Goal: Information Seeking & Learning: Learn about a topic

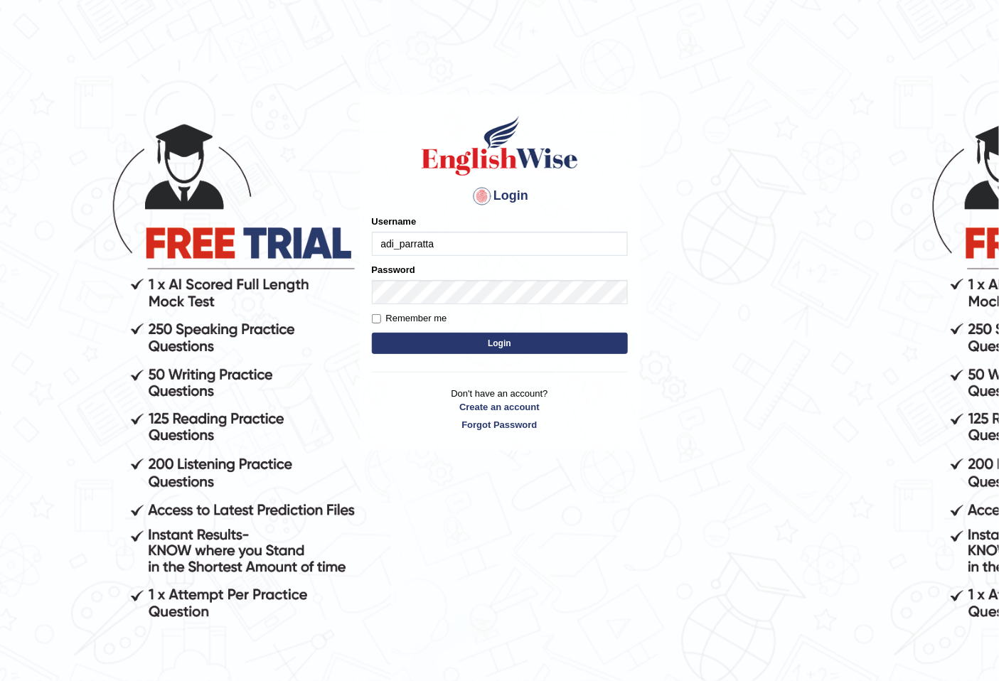
type input "adi_parratta"
click at [378, 320] on input "Remember me" at bounding box center [376, 318] width 9 height 9
checkbox input "true"
click at [400, 337] on button "Login" at bounding box center [500, 343] width 256 height 21
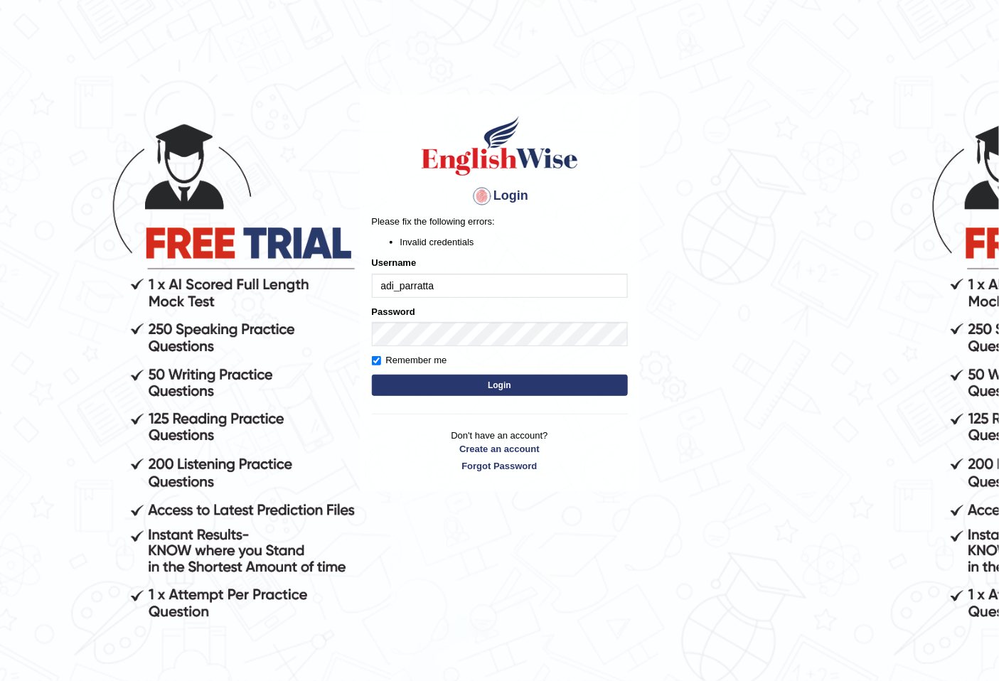
click at [438, 287] on input "adi_parratta" at bounding box center [500, 286] width 256 height 24
type input "adi_parramatta"
click at [431, 381] on button "Login" at bounding box center [500, 385] width 256 height 21
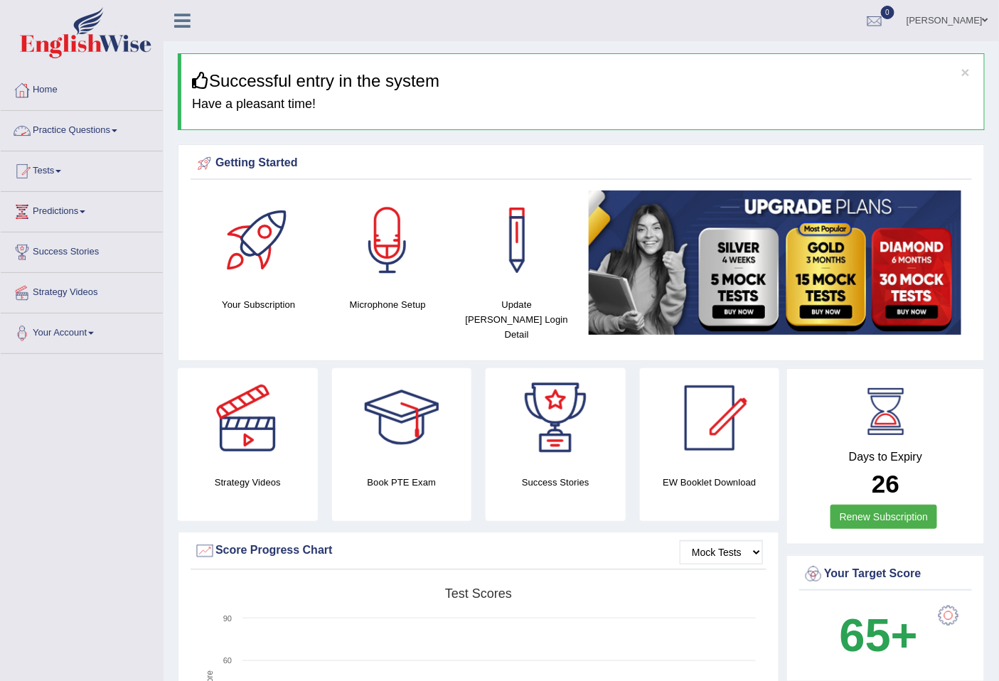
click at [117, 132] on span at bounding box center [115, 130] width 6 height 3
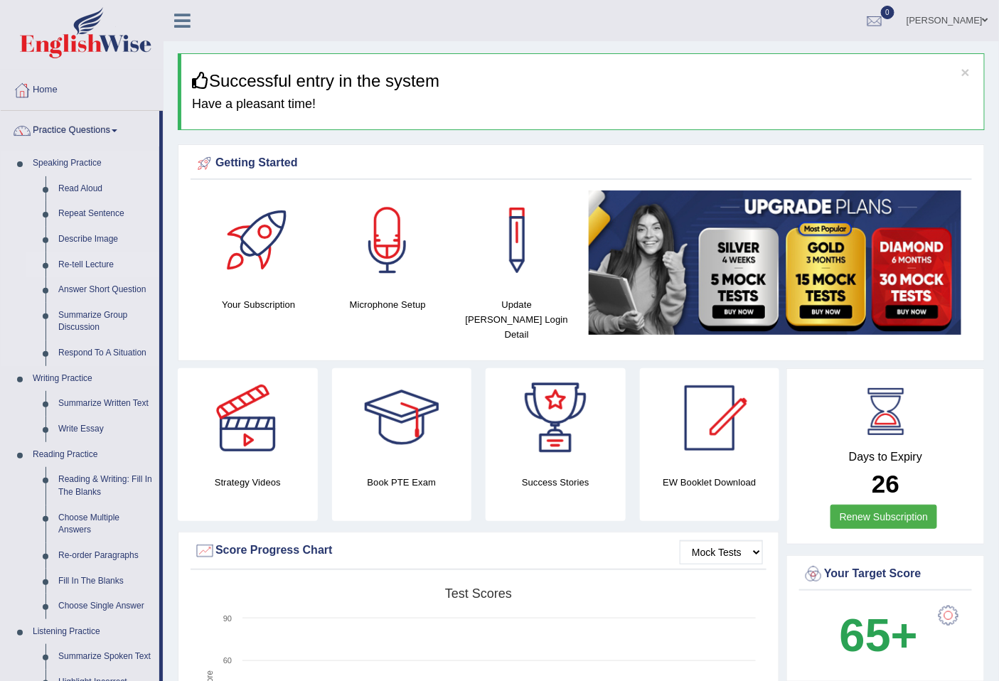
click at [105, 264] on link "Re-tell Lecture" at bounding box center [105, 265] width 107 height 26
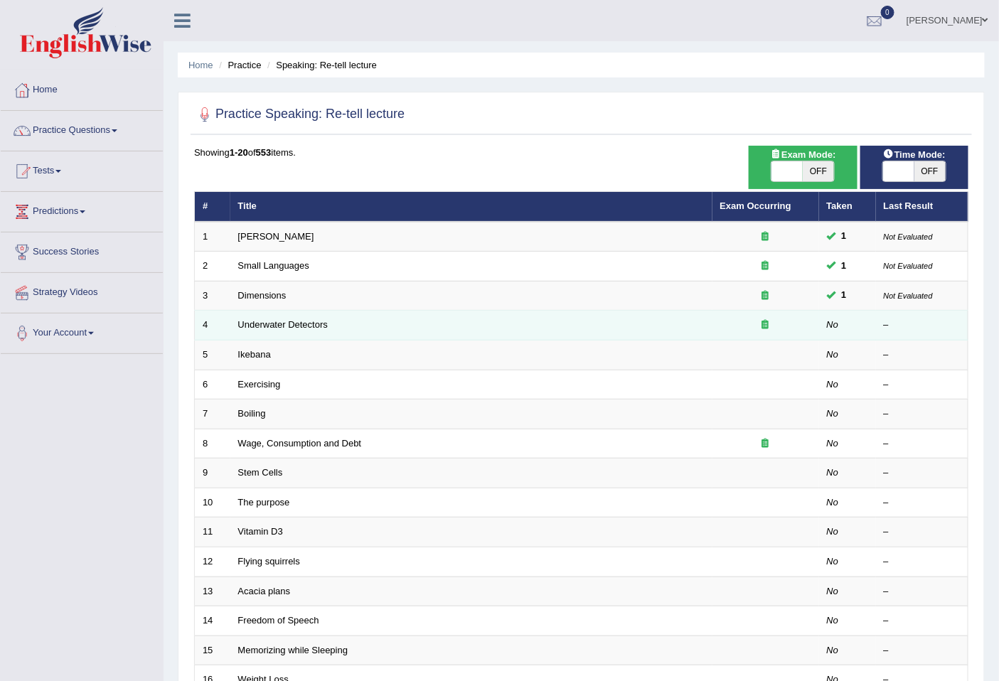
click at [810, 328] on div at bounding box center [765, 325] width 91 height 14
click at [252, 321] on link "Underwater Detectors" at bounding box center [283, 324] width 90 height 11
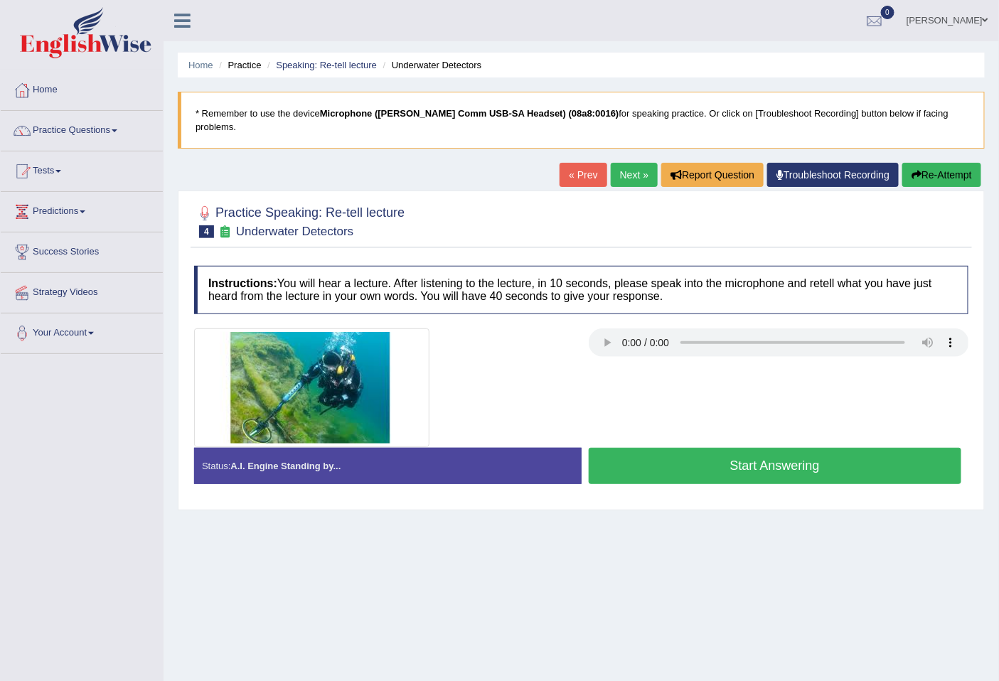
click at [729, 448] on button "Start Answering" at bounding box center [775, 466] width 373 height 36
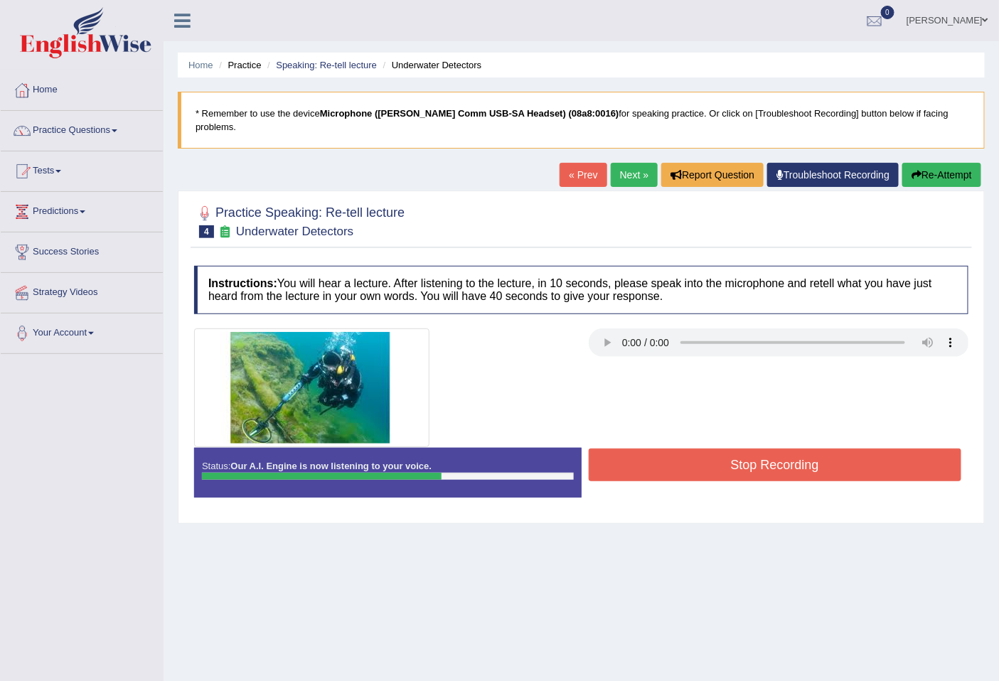
click at [728, 449] on button "Stop Recording" at bounding box center [775, 465] width 373 height 33
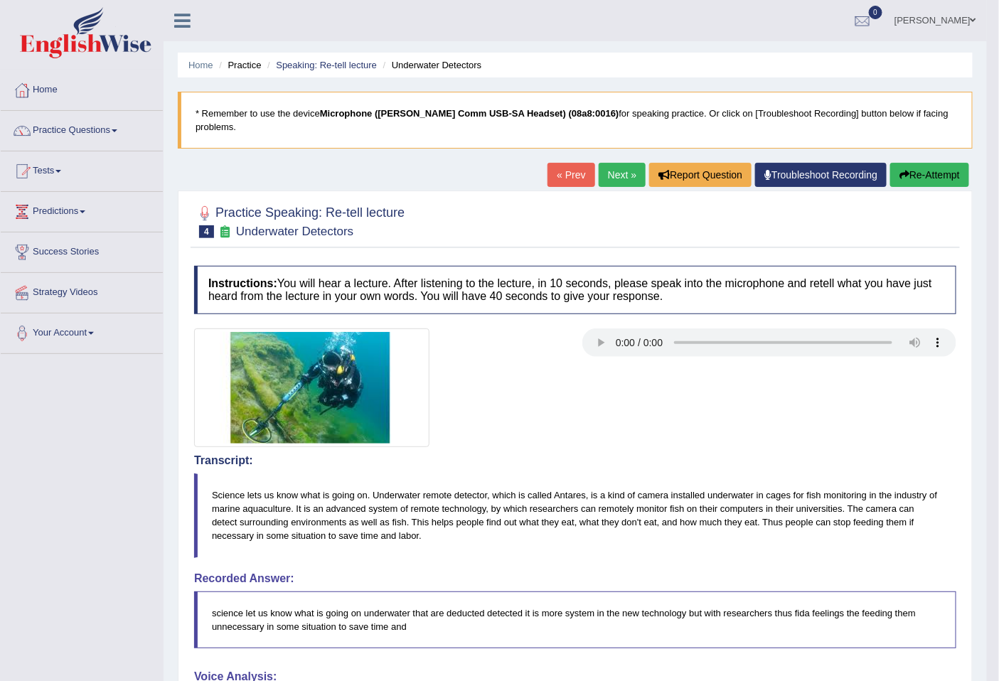
click at [609, 163] on link "Next »" at bounding box center [622, 175] width 47 height 24
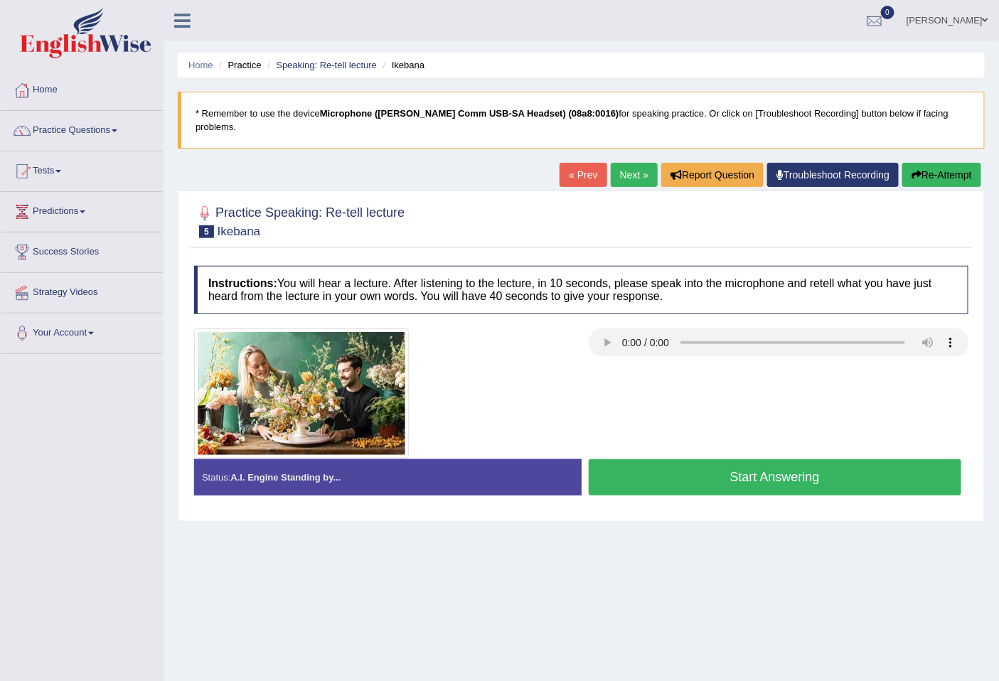
scroll to position [65, 0]
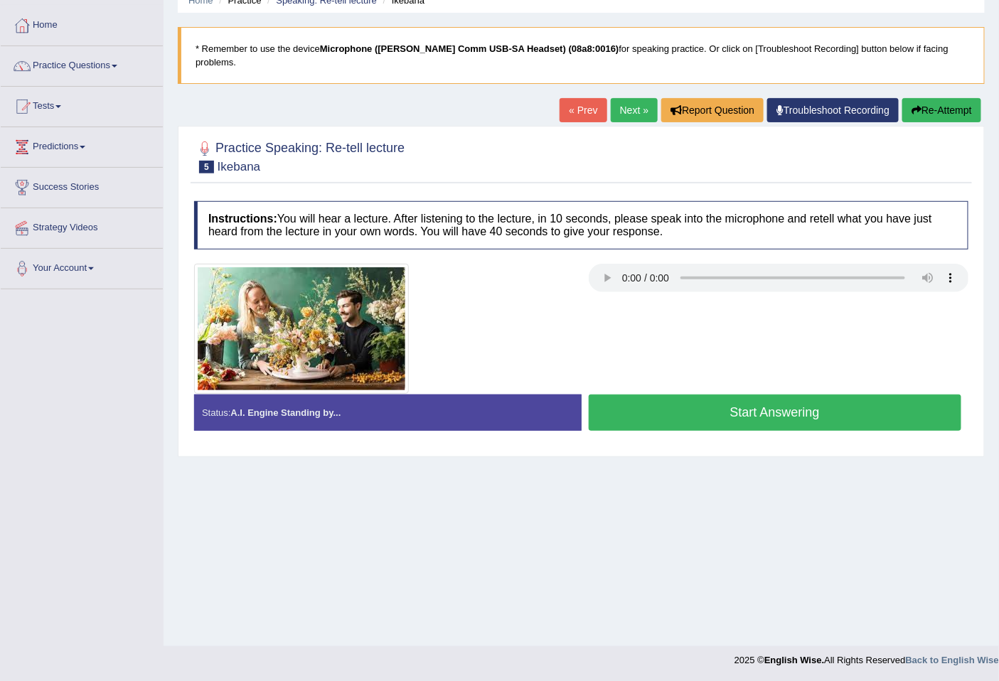
click at [673, 395] on button "Start Answering" at bounding box center [775, 413] width 373 height 36
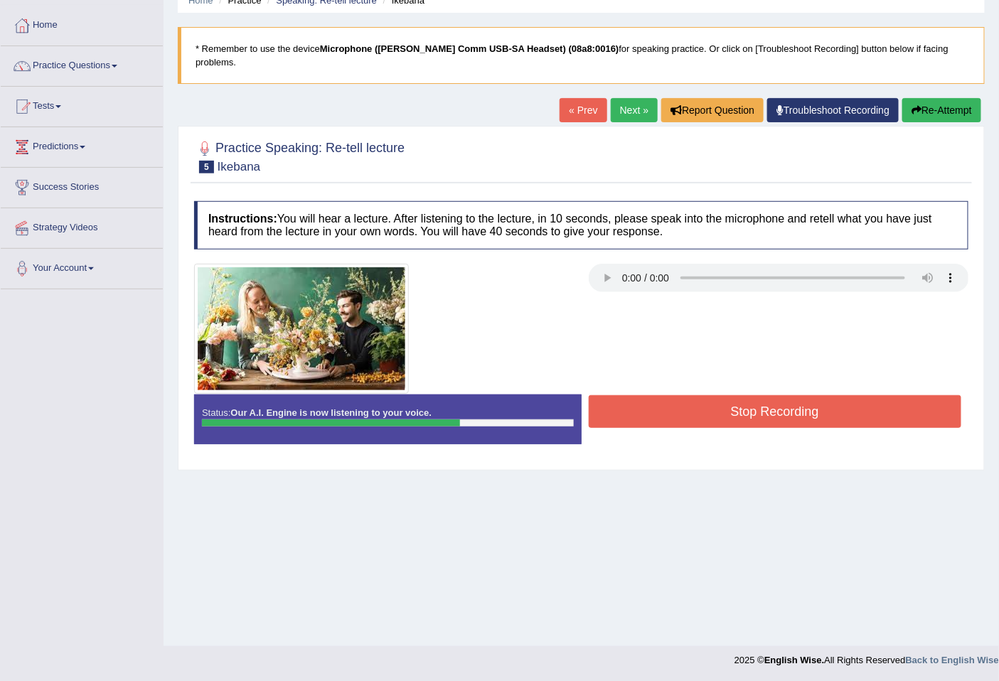
click at [780, 403] on button "Stop Recording" at bounding box center [775, 411] width 373 height 33
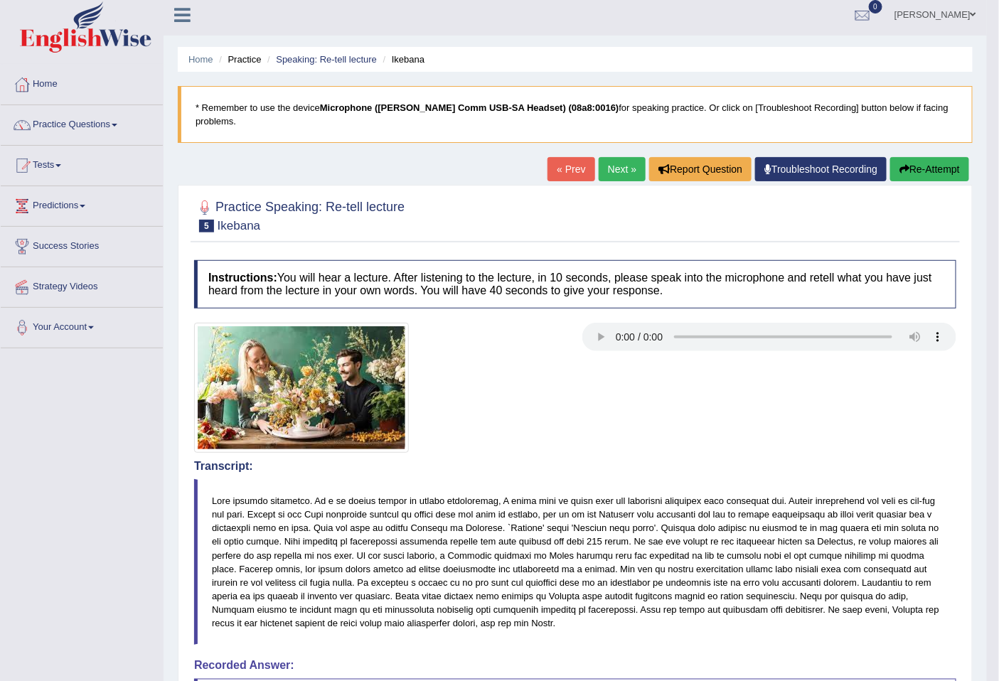
scroll to position [0, 0]
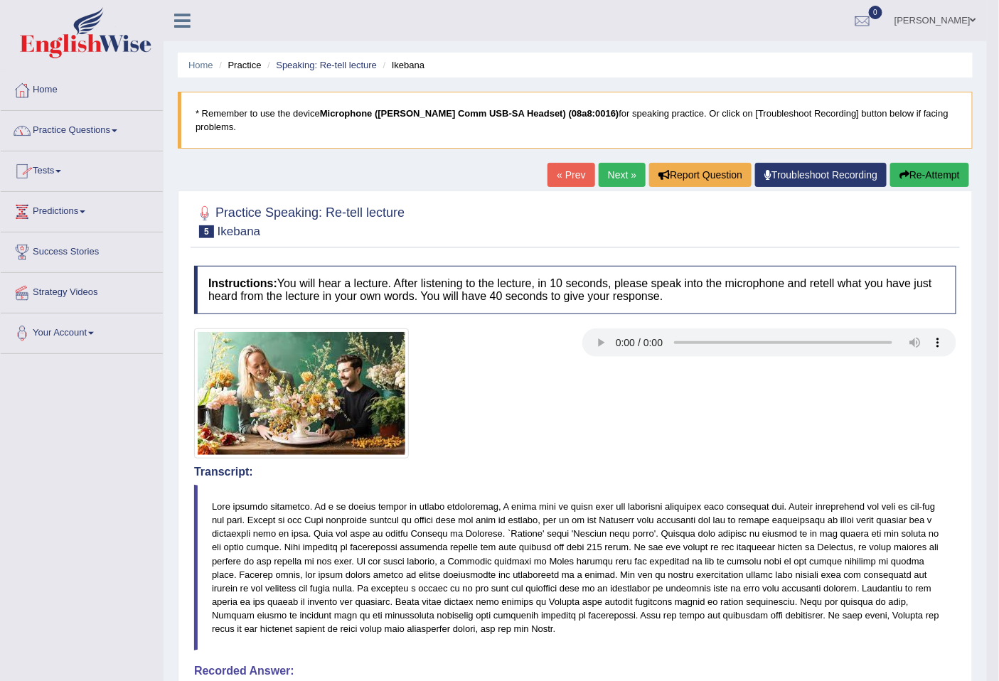
click at [118, 132] on link "Practice Questions" at bounding box center [82, 129] width 162 height 36
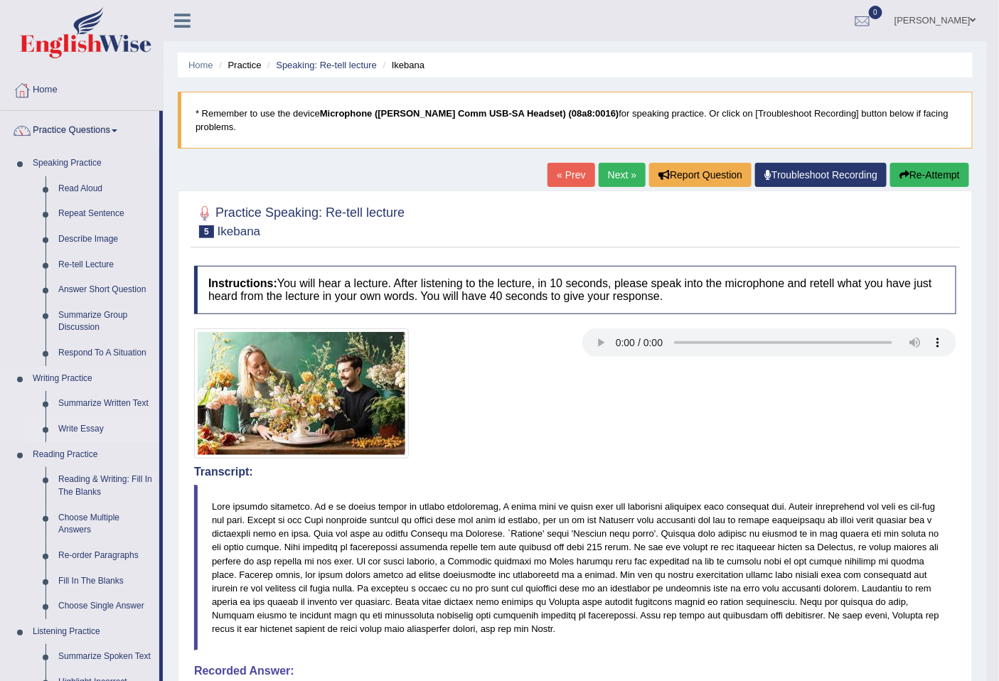
click at [95, 430] on link "Write Essay" at bounding box center [105, 430] width 107 height 26
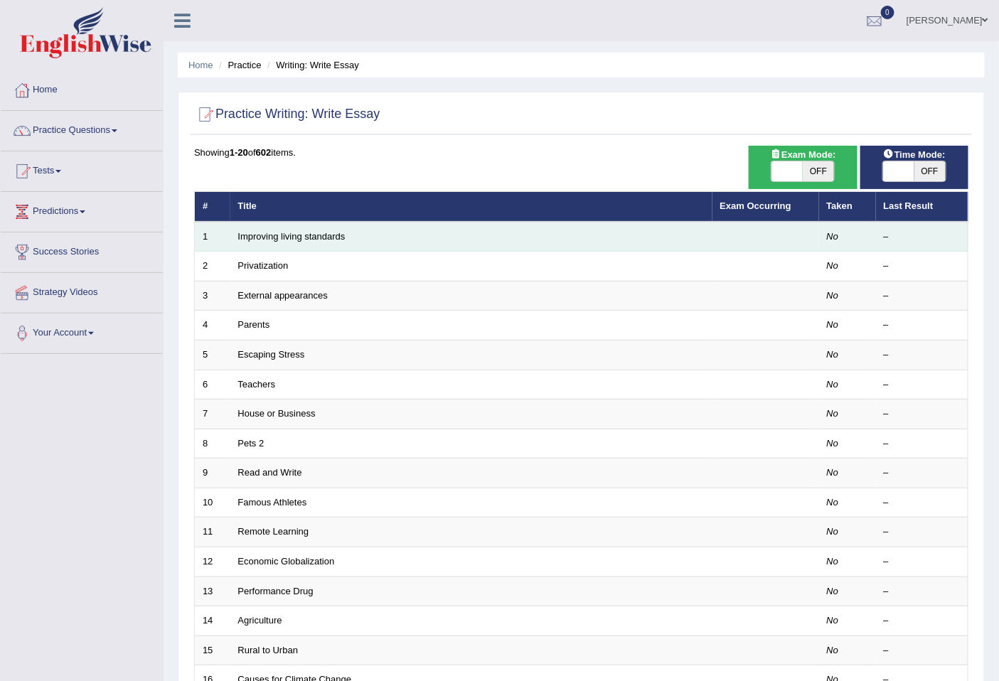
click at [381, 242] on td "Improving living standards" at bounding box center [471, 237] width 482 height 30
click at [258, 232] on link "Improving living standards" at bounding box center [291, 236] width 107 height 11
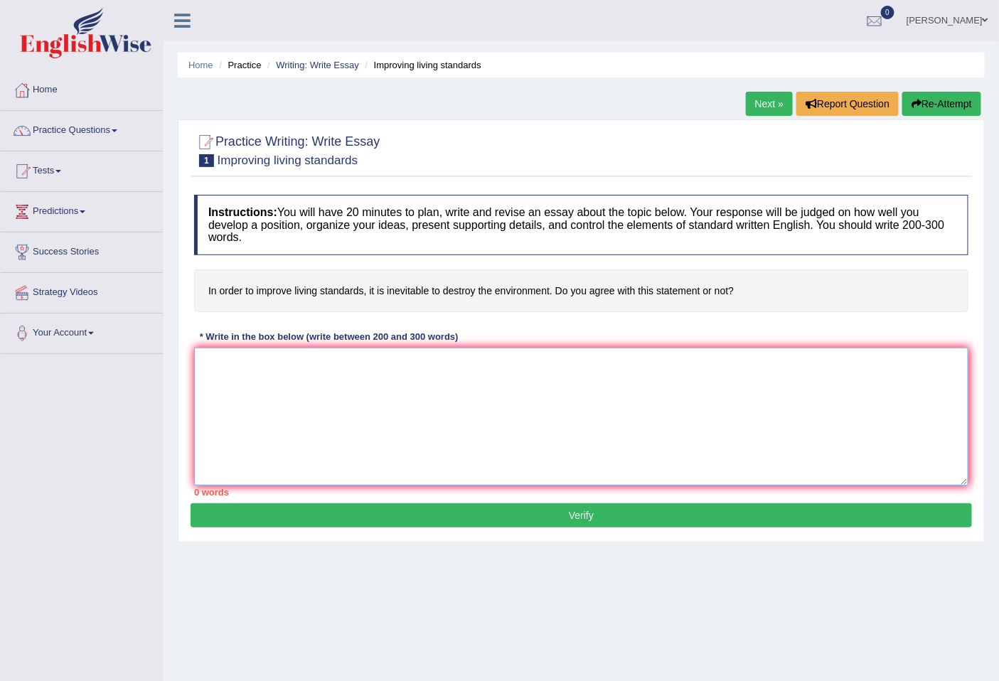
click at [726, 385] on textarea at bounding box center [581, 417] width 774 height 138
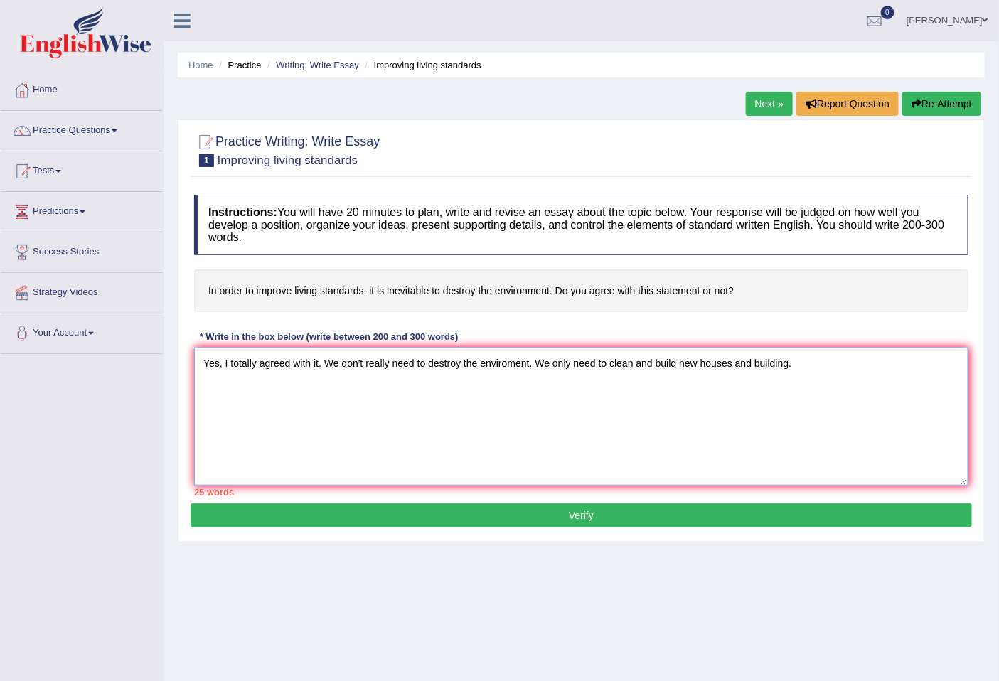
click at [633, 363] on textarea "Yes, I totally agreed with it. We don't really need to destroy the enviroment. …" at bounding box center [581, 417] width 774 height 138
click at [681, 365] on textarea "Yes, I totally agreed with it. We don't really need to destroy the enviroment. …" at bounding box center [581, 417] width 774 height 138
click at [876, 365] on textarea "Yes, I totally agreed with it. We don't really need to destroy the enviroment. …" at bounding box center [581, 417] width 774 height 138
click at [230, 384] on textarea "Yes, I totally agreed with it. We don't really need to destroy the enviroment. …" at bounding box center [581, 417] width 774 height 138
click at [231, 382] on textarea "Yes, I totally agreed with it. We don't really need to destroy the enviroment. …" at bounding box center [581, 417] width 774 height 138
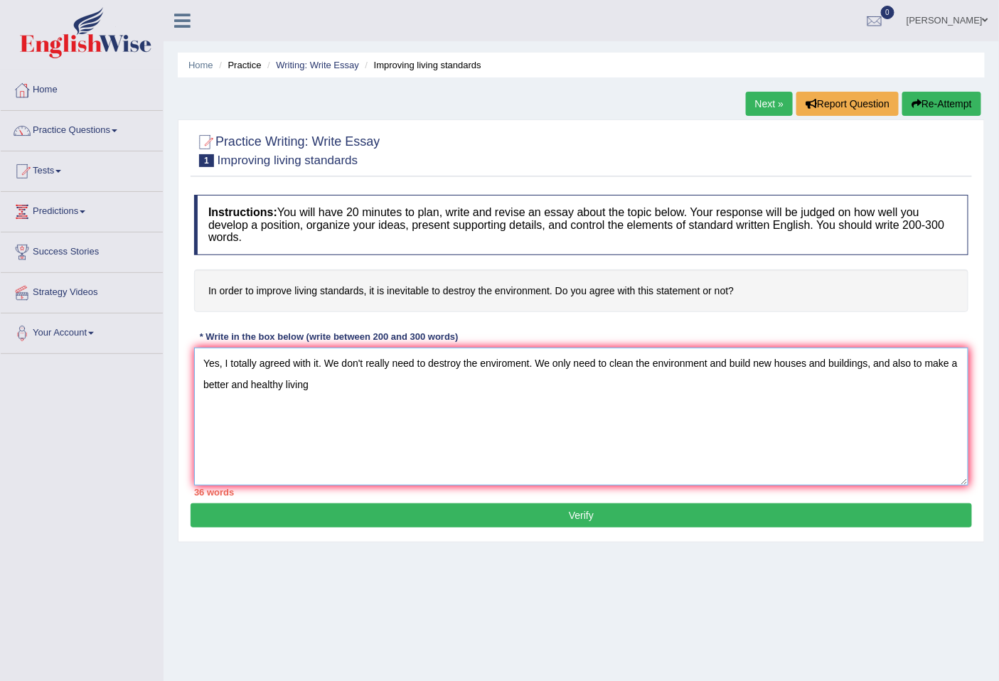
click at [311, 385] on textarea "Yes, I totally agreed with it. We don't really need to destroy the enviroment. …" at bounding box center [581, 417] width 774 height 138
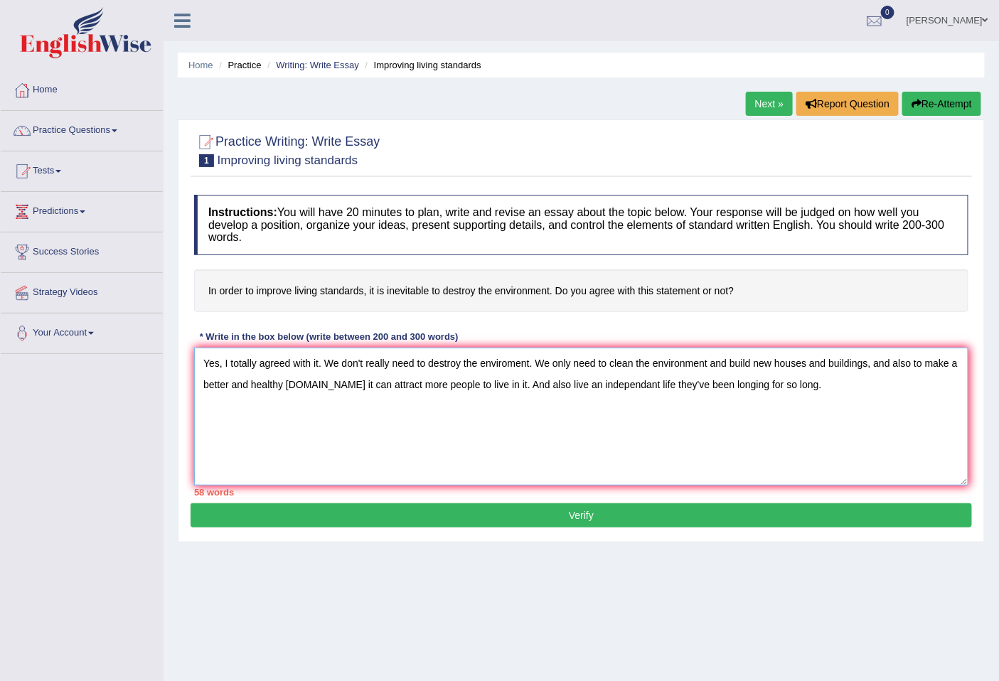
click at [466, 384] on textarea "Yes, I totally agreed with it. We don't really need to destroy the enviroment. …" at bounding box center [581, 417] width 774 height 138
click at [825, 397] on textarea "Yes, I totally agreed with it. We don't really need to destroy the enviroment. …" at bounding box center [581, 417] width 774 height 138
click at [199, 359] on textarea "Yes, I totally agreed with it. We don't really need to destroy the enviroment. …" at bounding box center [581, 417] width 774 height 138
click at [205, 365] on textarea "improving Yes, I totally agreed with it. We don't really need to destroy the en…" at bounding box center [581, 417] width 774 height 138
click at [245, 365] on textarea "Improving Yes, I totally agreed with it. We don't really need to destroy the en…" at bounding box center [581, 417] width 774 height 138
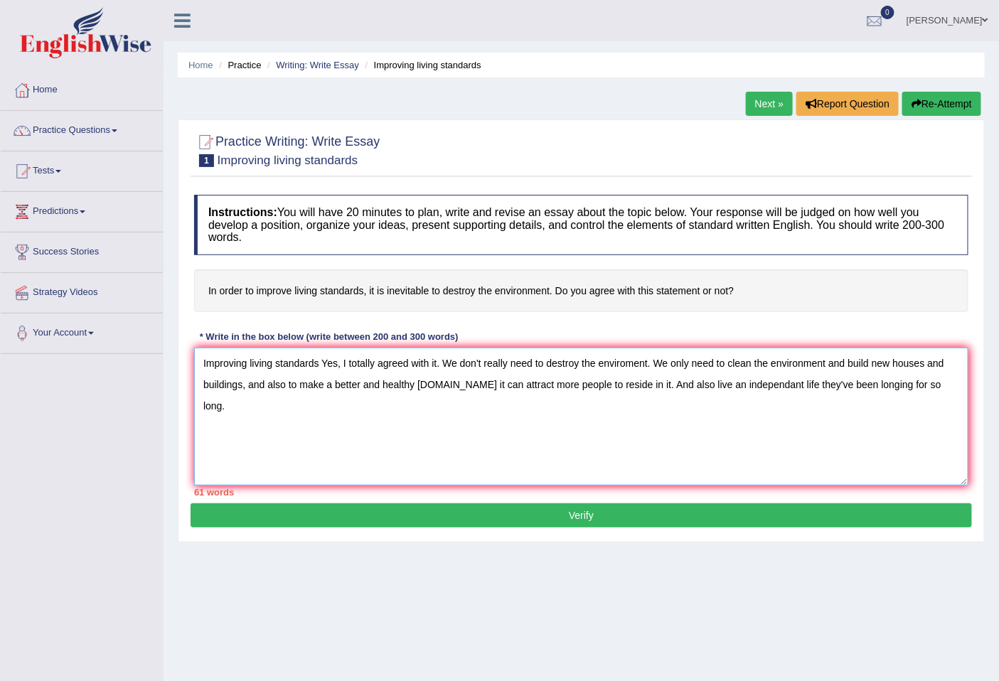
click at [935, 377] on textarea "Improving living standards Yes, I totally agreed with it. We don't really need …" at bounding box center [581, 417] width 774 height 138
type textarea "Improving living standards Yes, I totally agreed with it. We don't really need …"
click at [485, 520] on button "Verify" at bounding box center [581, 515] width 781 height 24
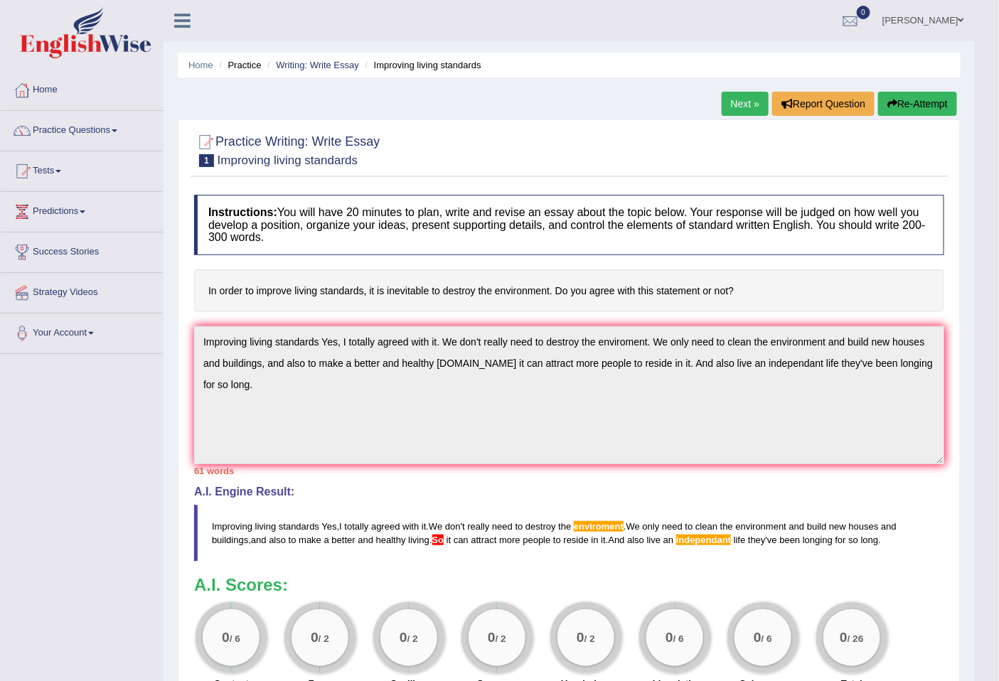
click at [924, 103] on button "Re-Attempt" at bounding box center [917, 104] width 79 height 24
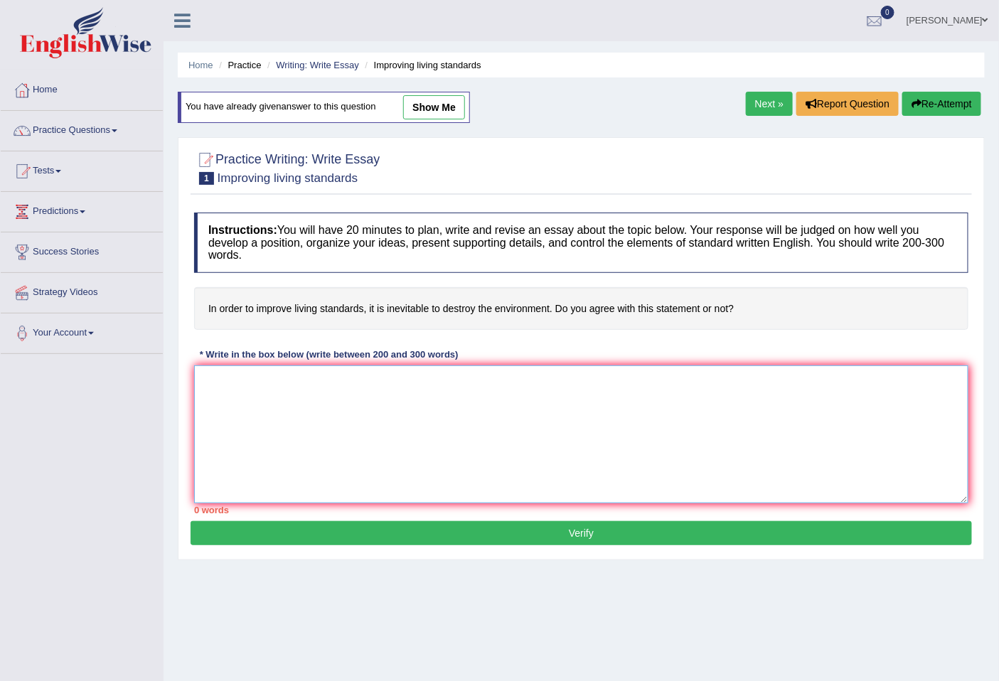
click at [328, 437] on textarea at bounding box center [581, 434] width 774 height 138
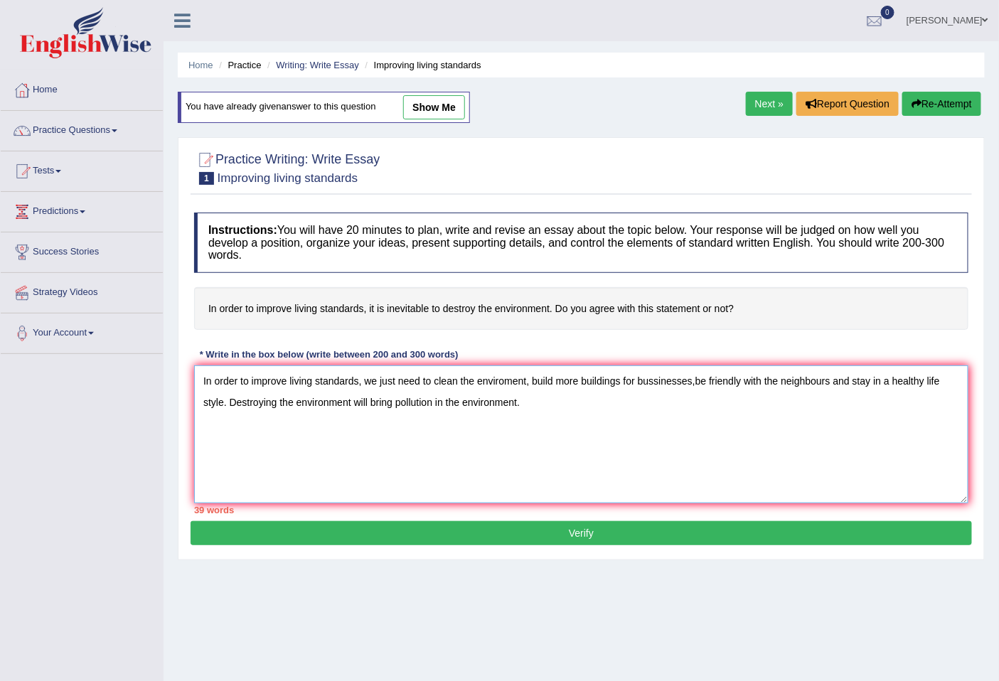
click at [200, 375] on textarea "In order to improve living standards, we just need to clean the enviroment, bui…" at bounding box center [581, 434] width 774 height 138
click at [579, 406] on textarea "I totally agreed In order to improve living standards, we just need to clean th…" at bounding box center [581, 434] width 774 height 138
type textarea "I totally agreed In order to improve living standards, we just need to clean th…"
click at [608, 539] on button "Verify" at bounding box center [581, 533] width 781 height 24
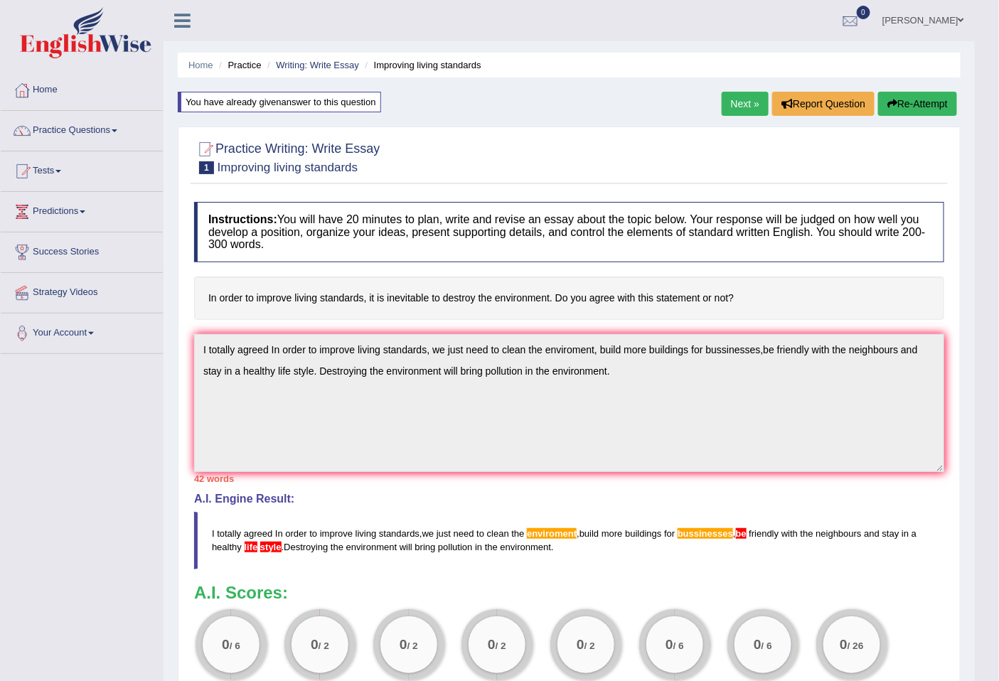
click at [741, 107] on link "Next »" at bounding box center [745, 104] width 47 height 24
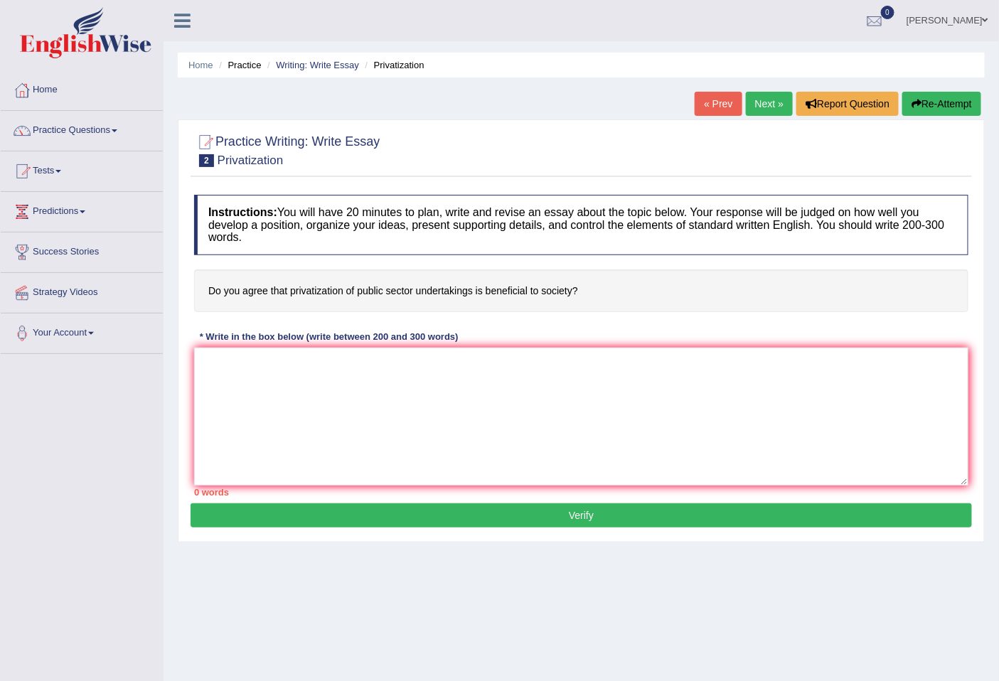
click at [719, 97] on link "« Prev" at bounding box center [718, 104] width 47 height 24
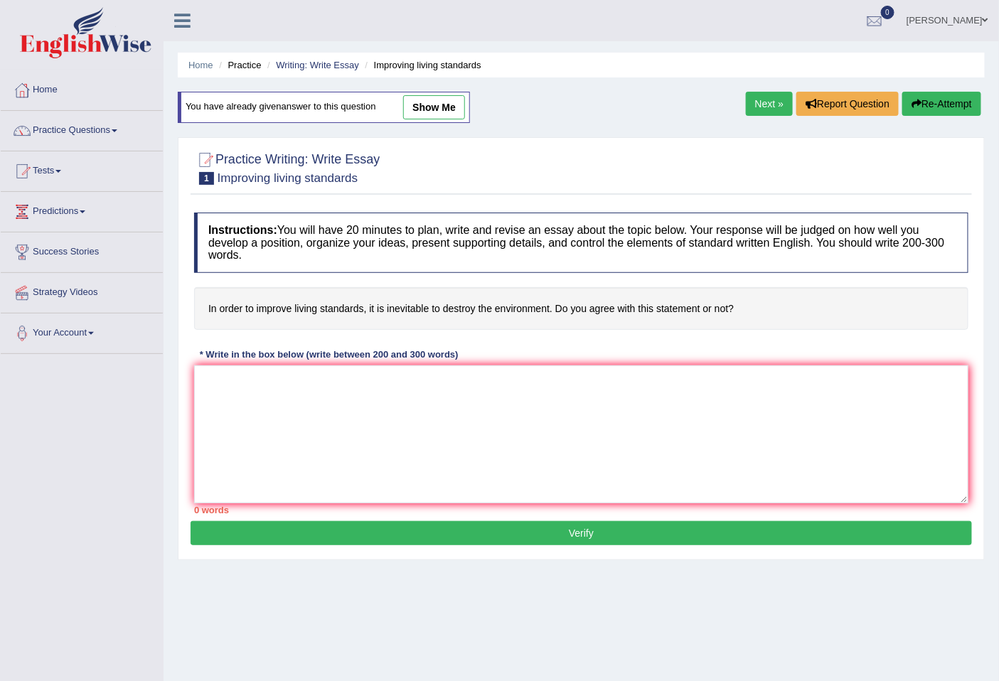
click at [768, 103] on link "Next »" at bounding box center [769, 104] width 47 height 24
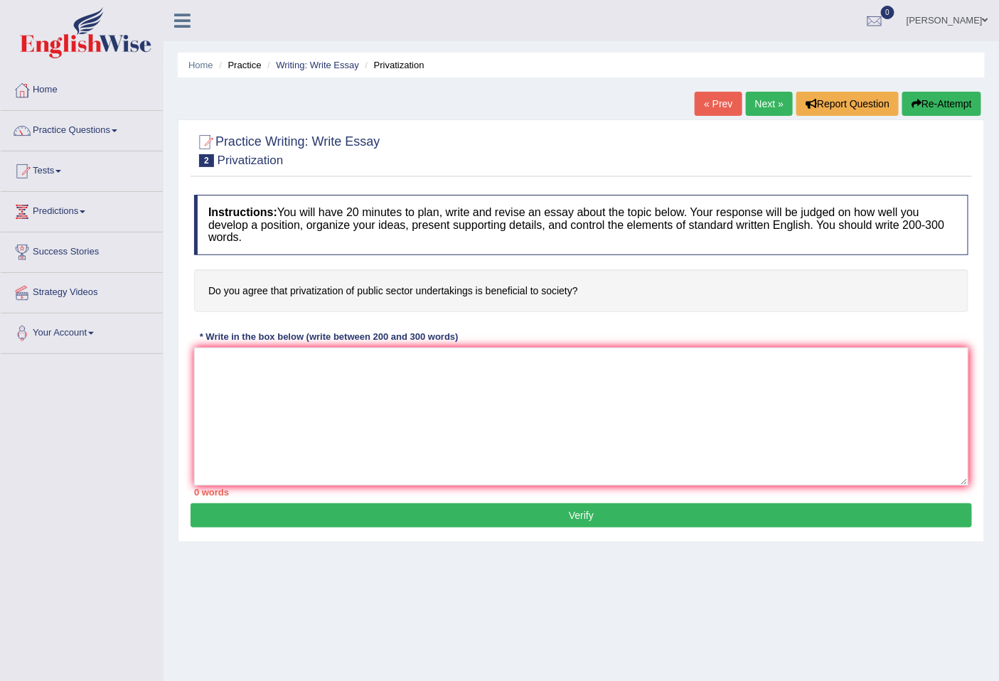
click at [717, 101] on link "« Prev" at bounding box center [718, 104] width 47 height 24
click at [65, 168] on link "Tests" at bounding box center [82, 169] width 162 height 36
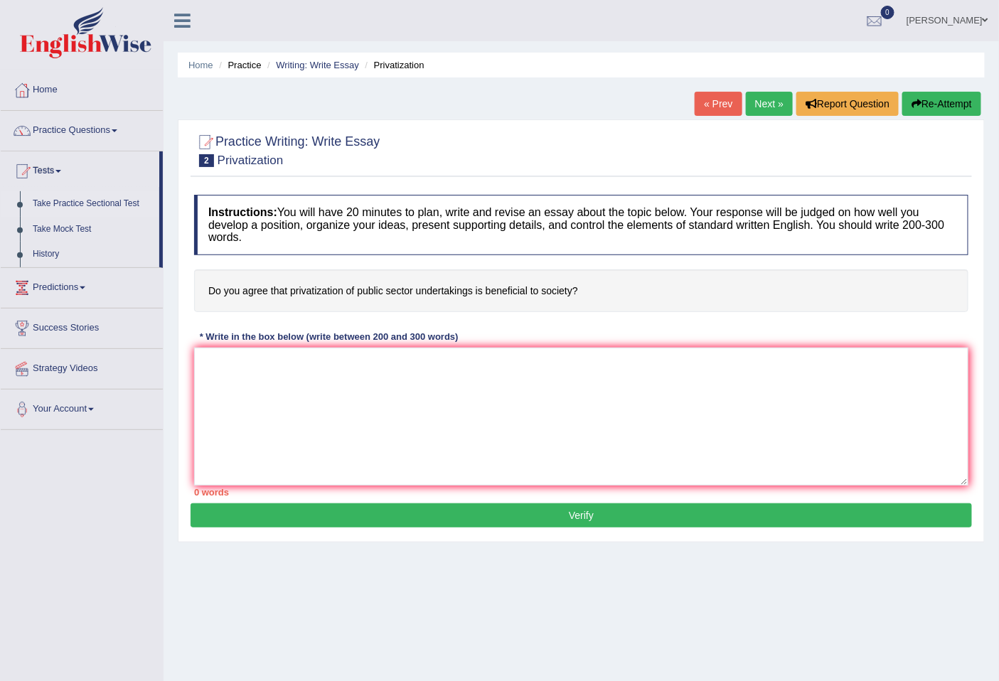
click at [124, 200] on link "Take Practice Sectional Test" at bounding box center [92, 204] width 133 height 26
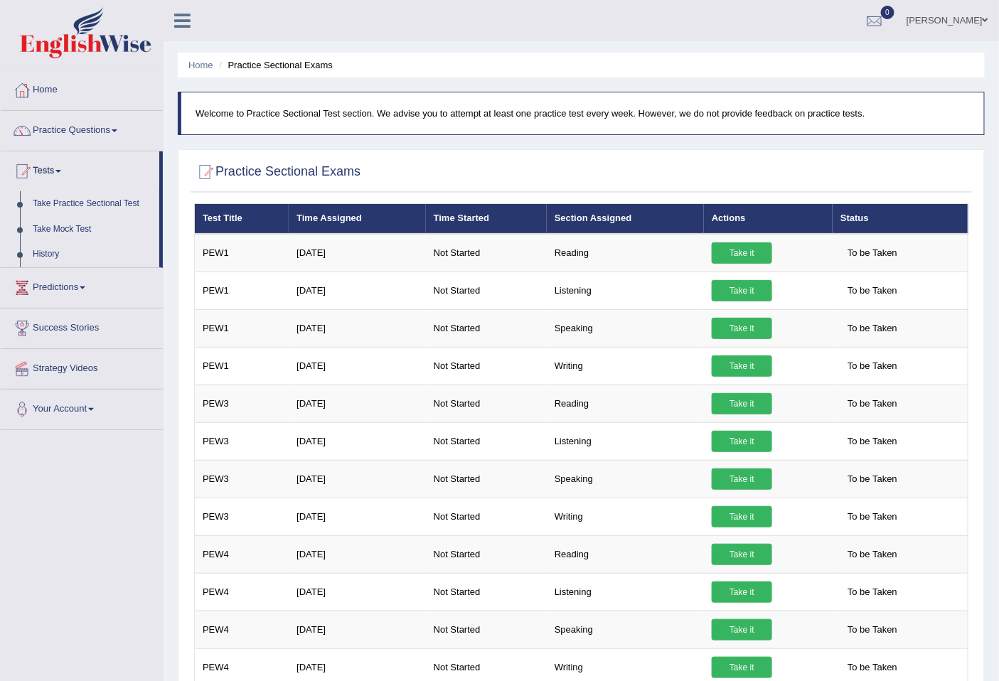
click at [122, 131] on link "Practice Questions" at bounding box center [82, 129] width 162 height 36
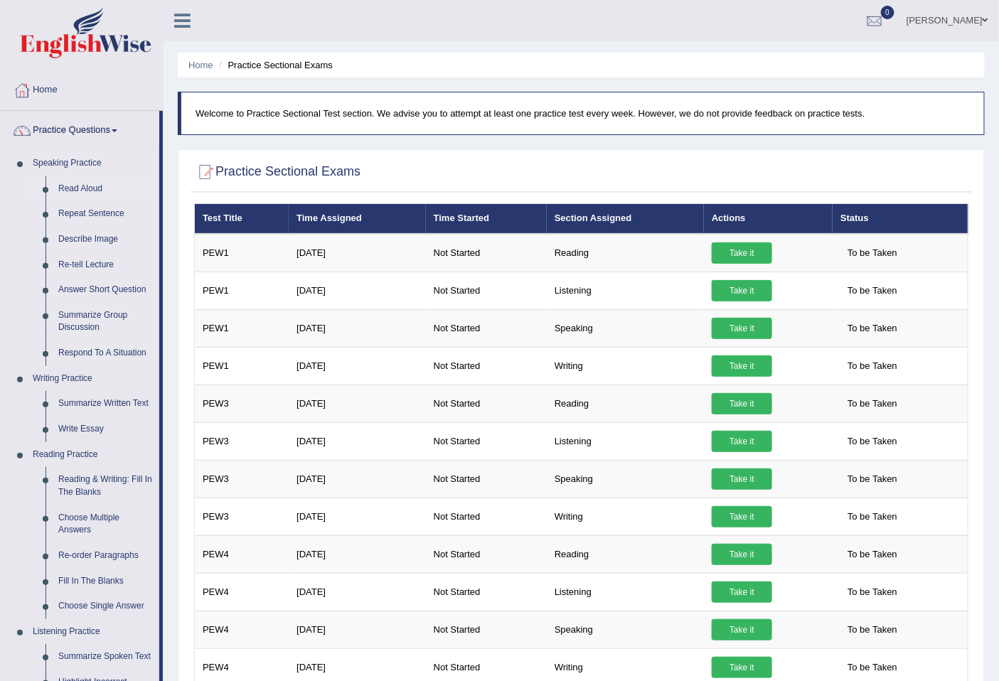
click at [95, 187] on link "Read Aloud" at bounding box center [105, 189] width 107 height 26
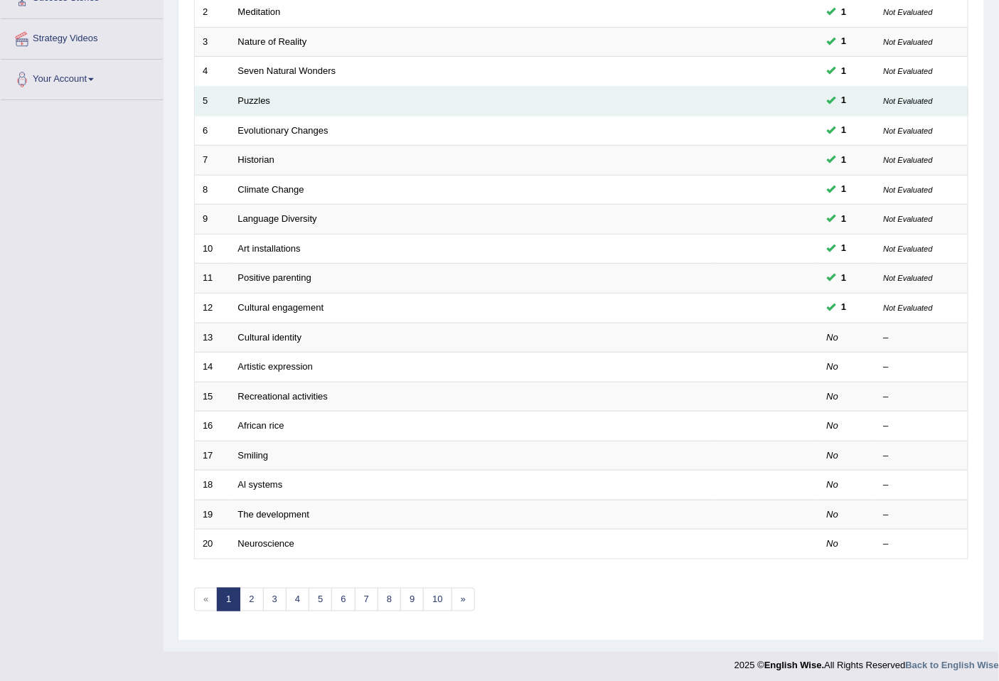
scroll to position [259, 0]
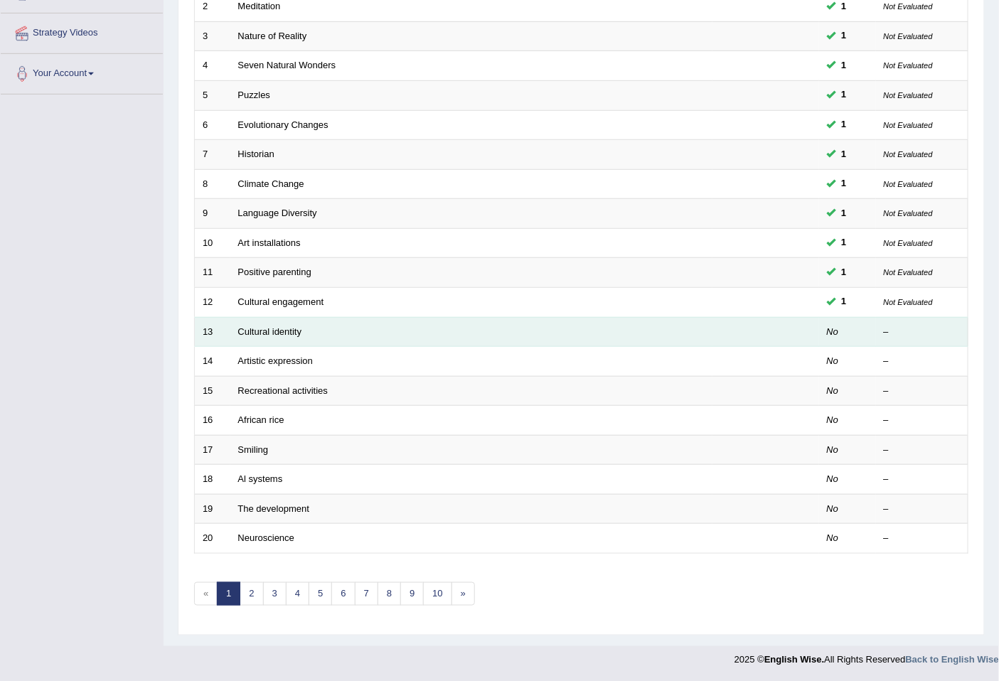
click at [626, 339] on td "Cultural identity" at bounding box center [471, 332] width 482 height 30
click at [265, 336] on link "Cultural identity" at bounding box center [270, 331] width 64 height 11
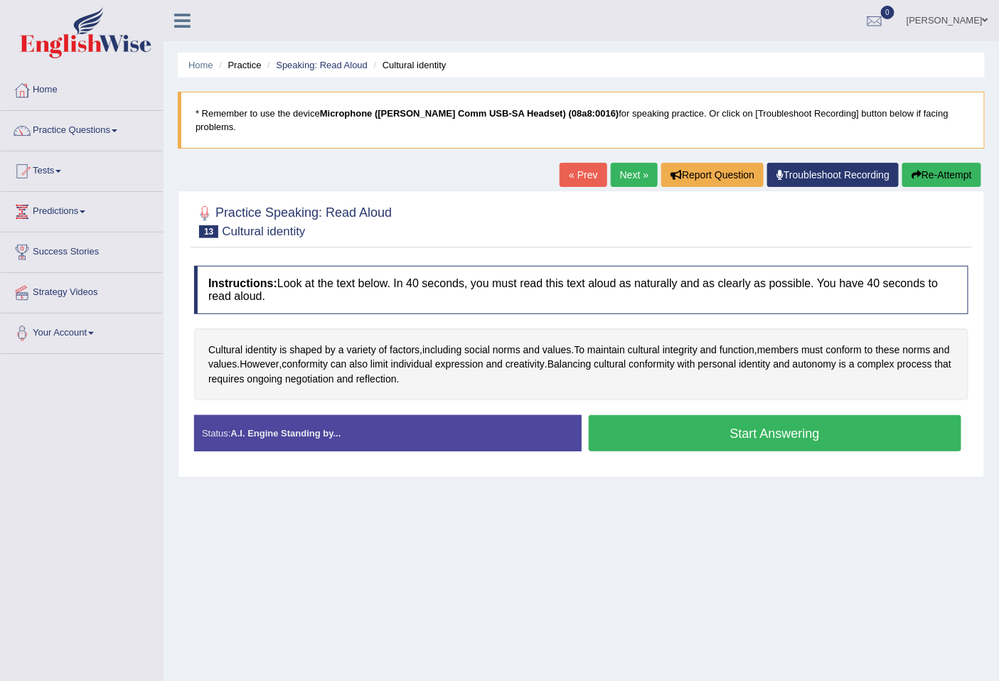
click at [668, 421] on button "Start Answering" at bounding box center [775, 433] width 373 height 36
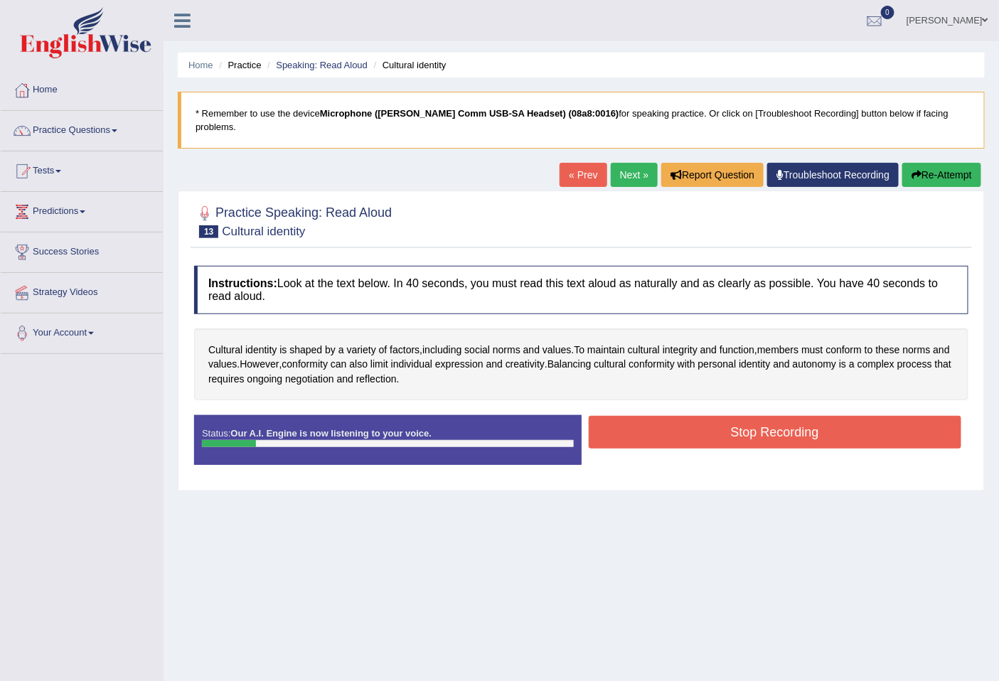
click at [933, 163] on button "Re-Attempt" at bounding box center [941, 175] width 79 height 24
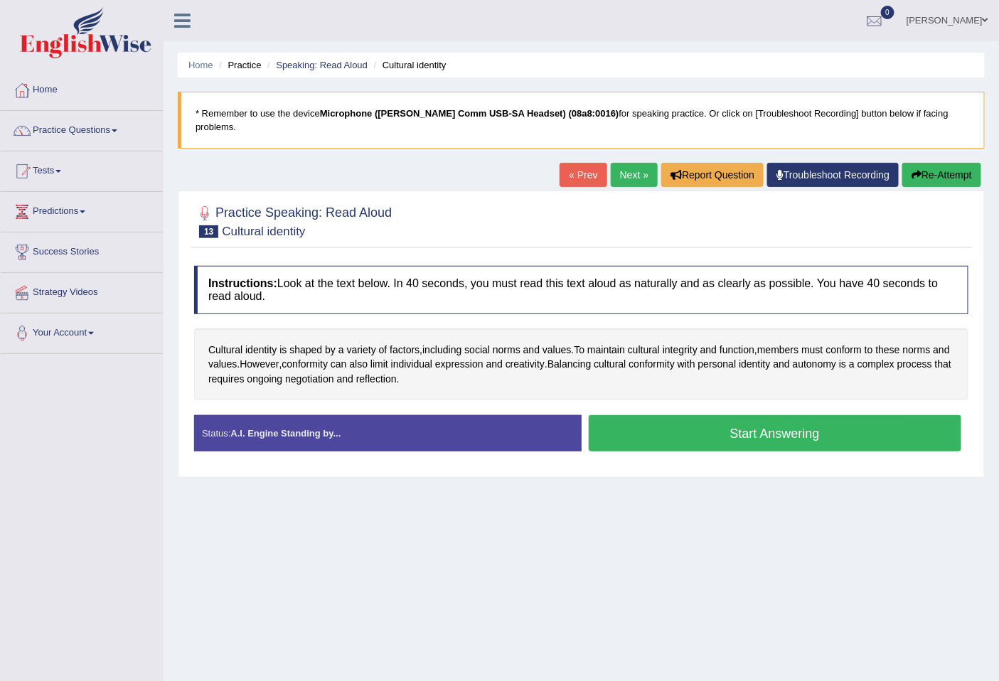
click at [884, 415] on button "Start Answering" at bounding box center [775, 433] width 373 height 36
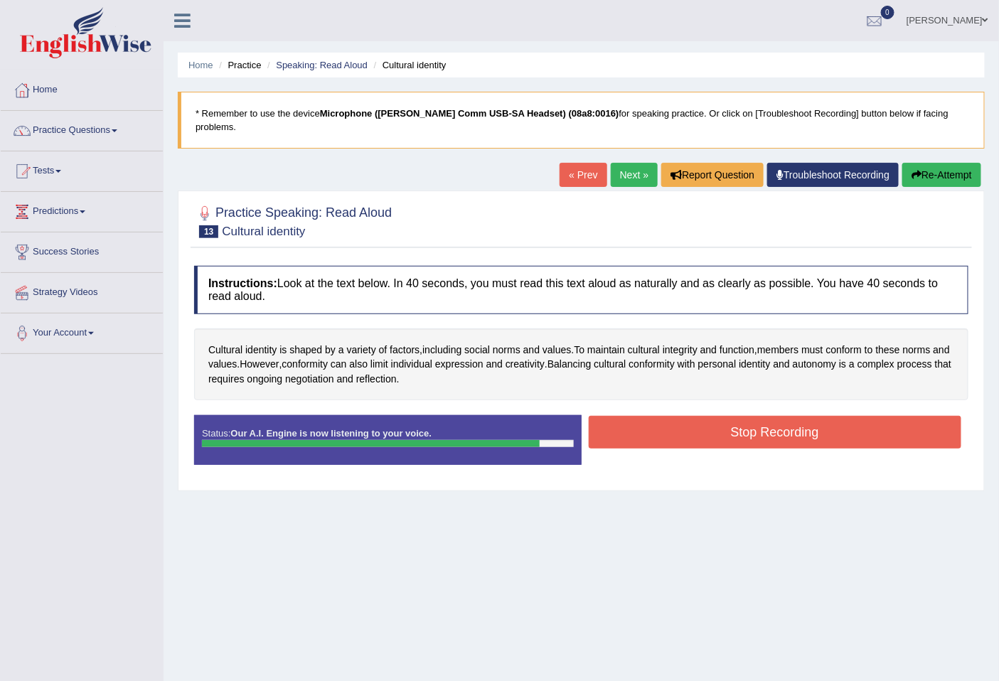
click at [905, 428] on button "Stop Recording" at bounding box center [775, 432] width 373 height 33
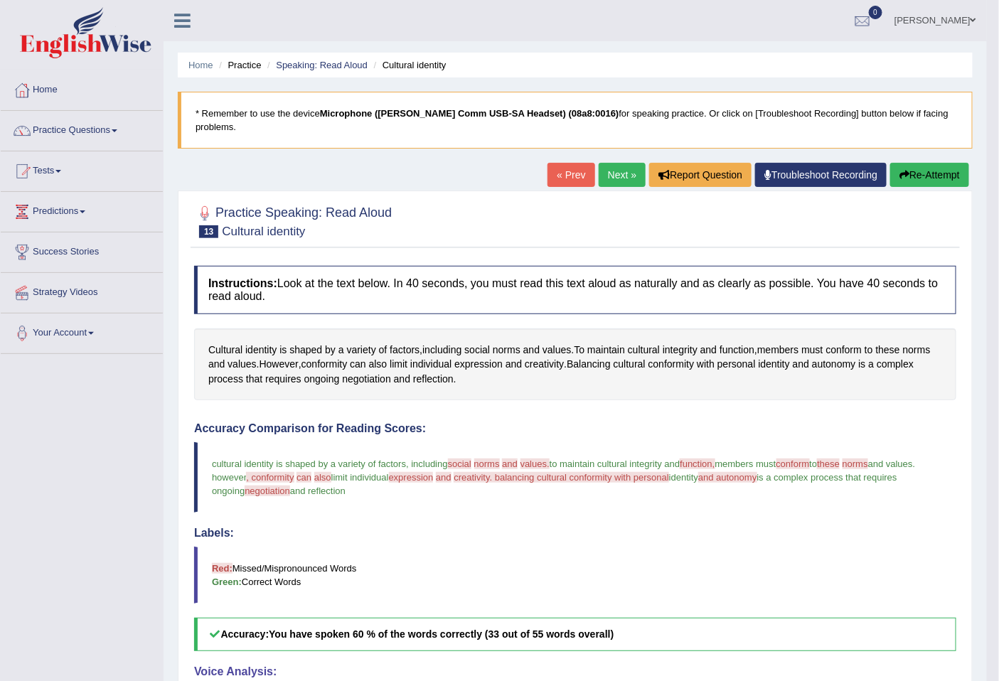
click at [938, 163] on button "Re-Attempt" at bounding box center [929, 175] width 79 height 24
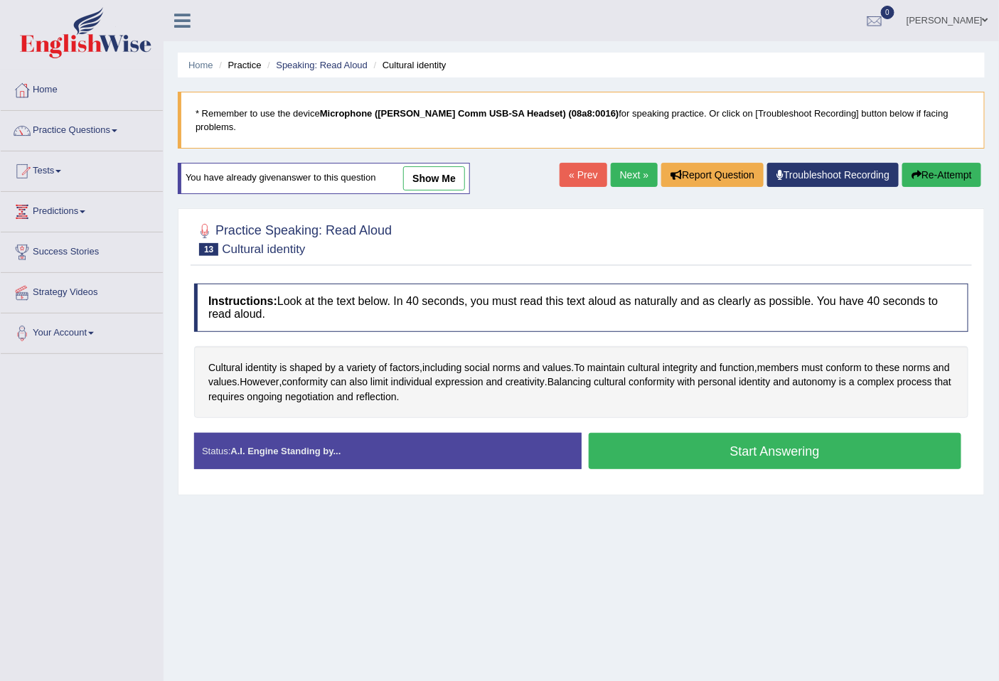
click at [759, 449] on button "Start Answering" at bounding box center [775, 451] width 373 height 36
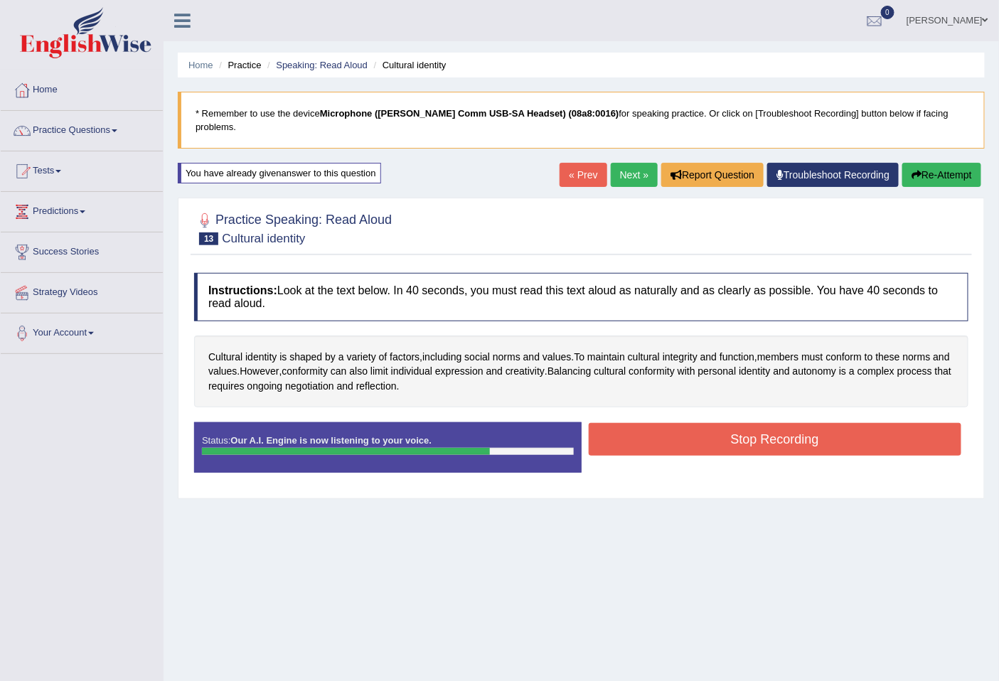
click at [768, 430] on button "Stop Recording" at bounding box center [775, 439] width 373 height 33
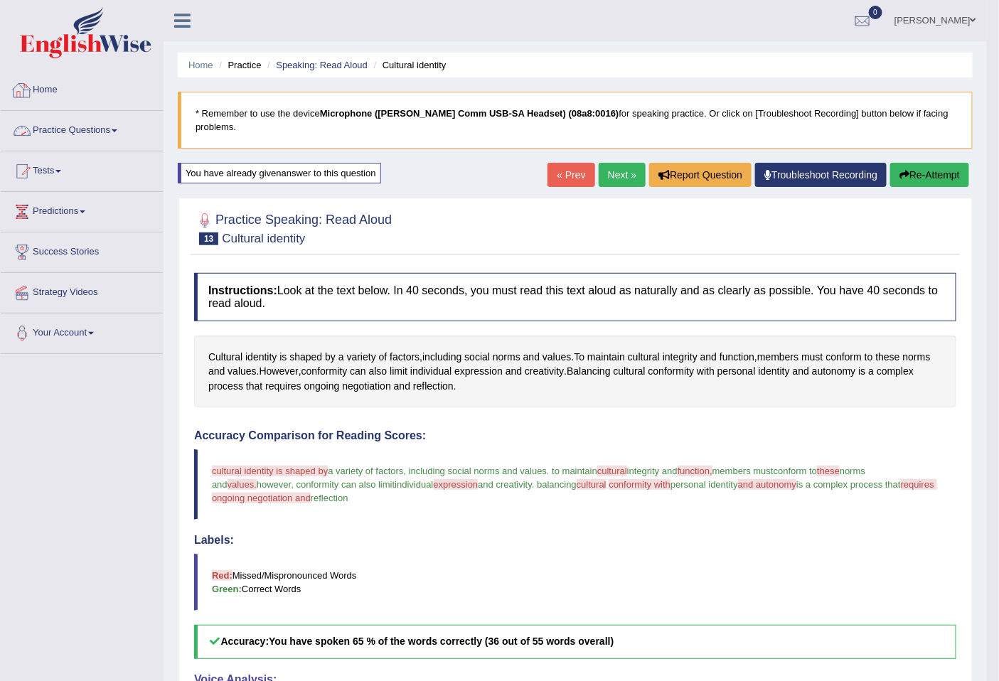
click at [119, 133] on link "Practice Questions" at bounding box center [82, 129] width 162 height 36
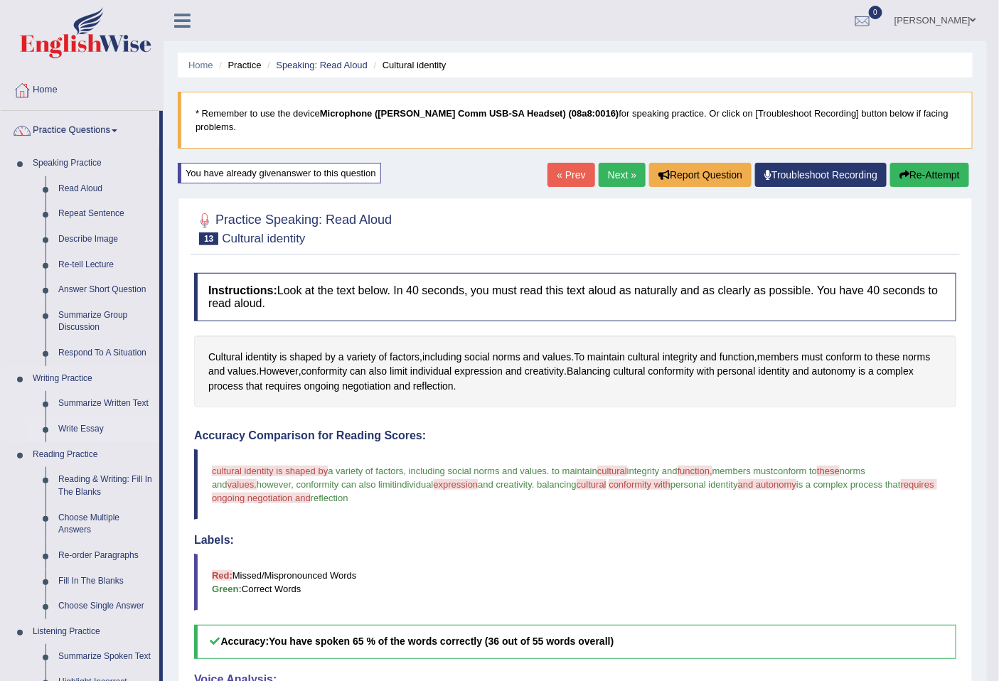
click at [93, 431] on link "Write Essay" at bounding box center [105, 430] width 107 height 26
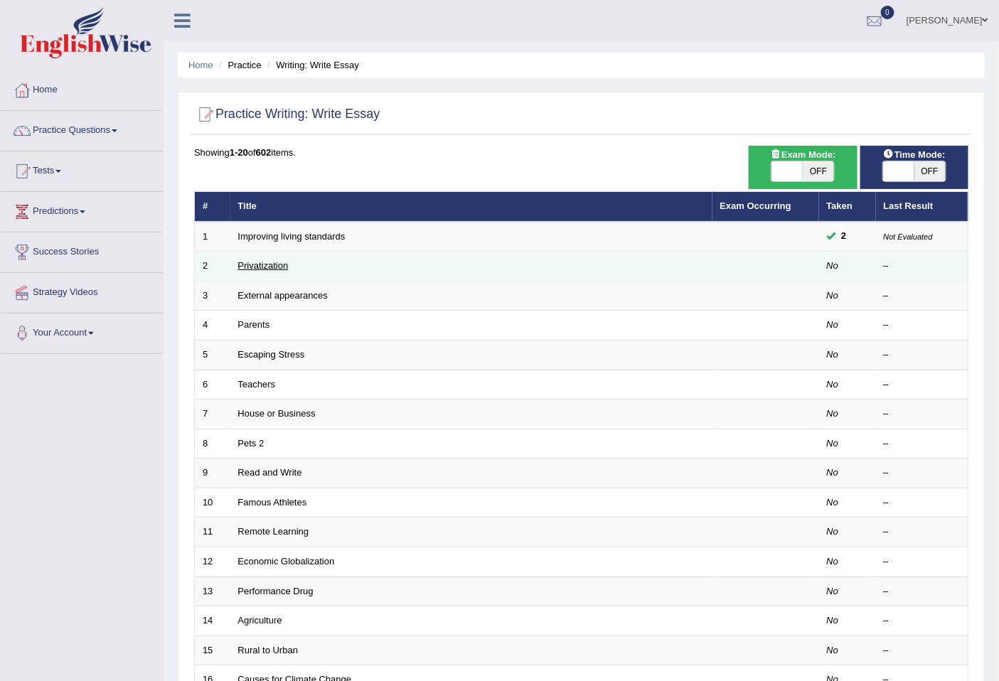
click at [270, 263] on link "Privatization" at bounding box center [263, 265] width 50 height 11
